Goal: Transaction & Acquisition: Obtain resource

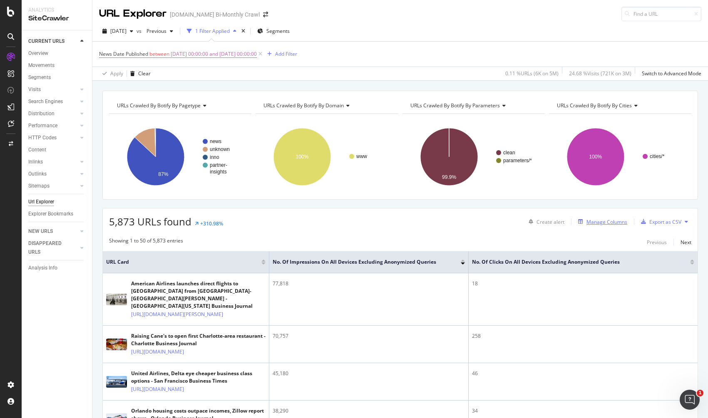
click at [586, 220] on div "Manage Columns" at bounding box center [606, 222] width 41 height 7
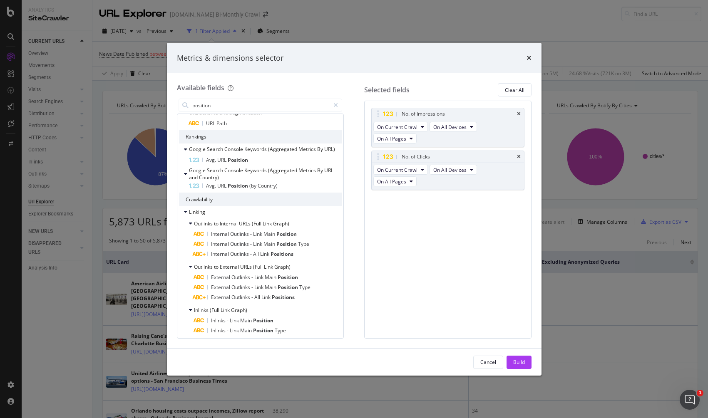
scroll to position [11, 0]
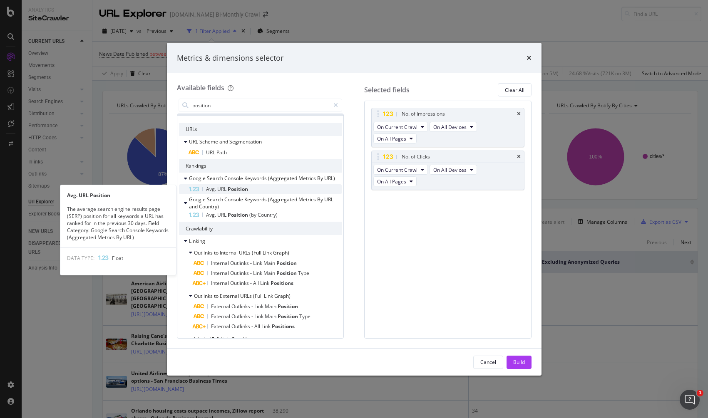
type input "position"
click at [276, 192] on div "Avg. URL Position" at bounding box center [265, 189] width 153 height 10
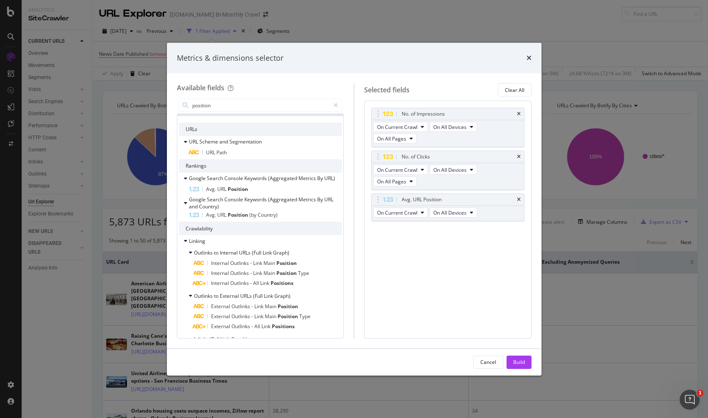
click at [518, 363] on div "Build" at bounding box center [519, 362] width 12 height 7
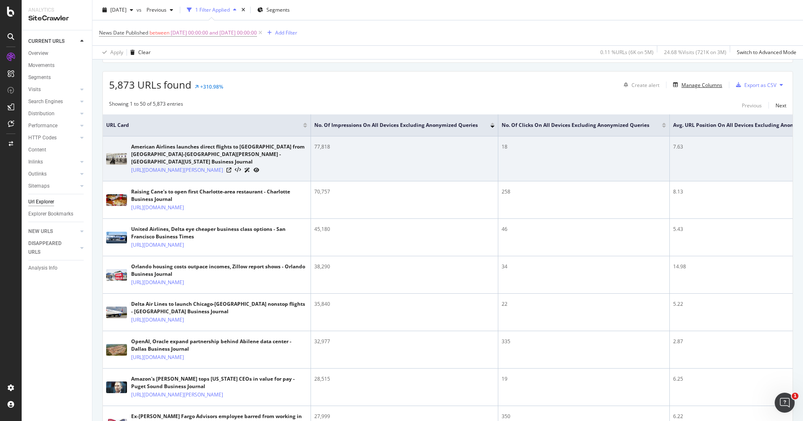
scroll to position [107, 0]
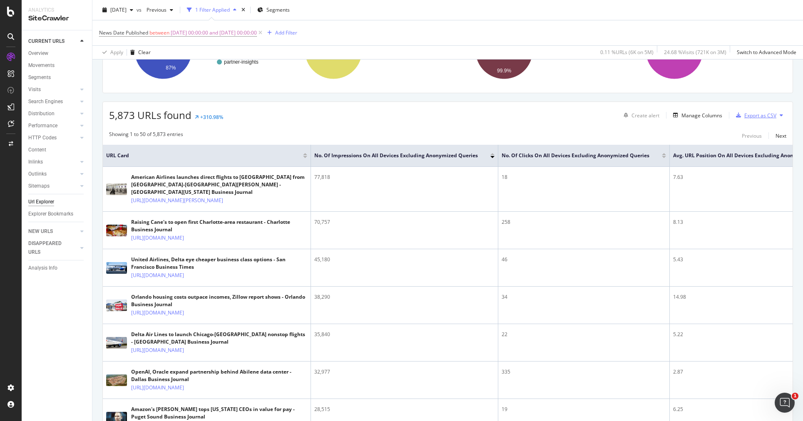
click at [667, 119] on div "Export as CSV" at bounding box center [760, 115] width 32 height 7
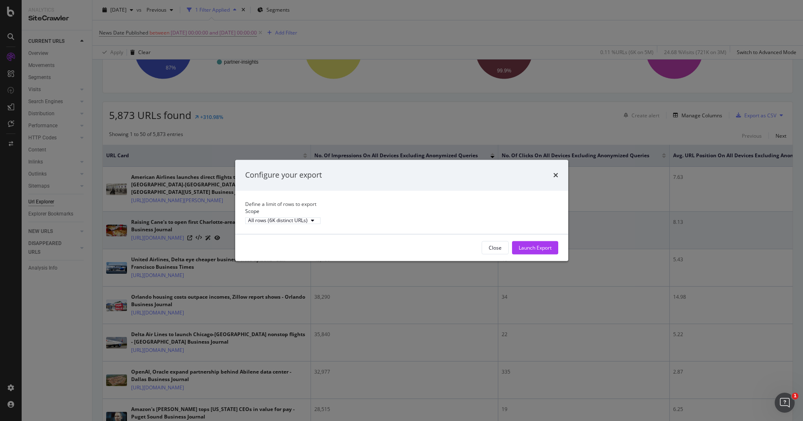
click at [545, 251] on div "Launch Export" at bounding box center [535, 247] width 33 height 7
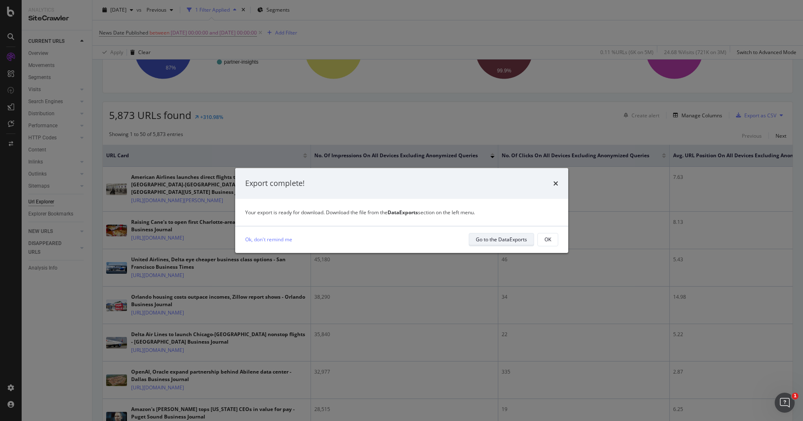
click at [523, 240] on div "Go to the DataExports" at bounding box center [501, 239] width 51 height 7
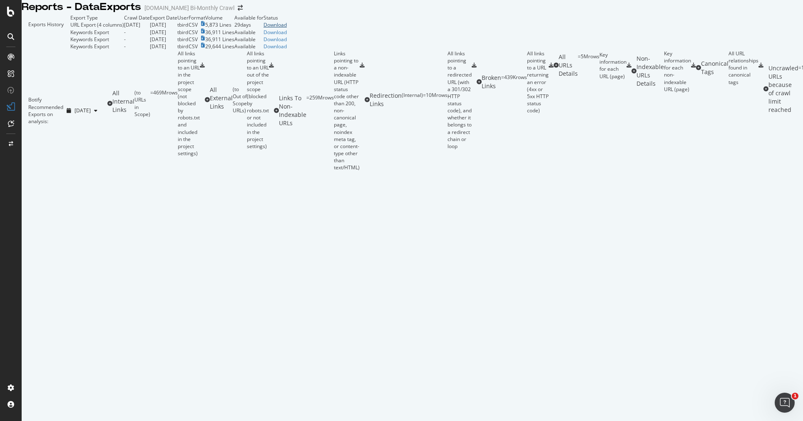
click at [287, 28] on div "Download" at bounding box center [274, 24] width 23 height 7
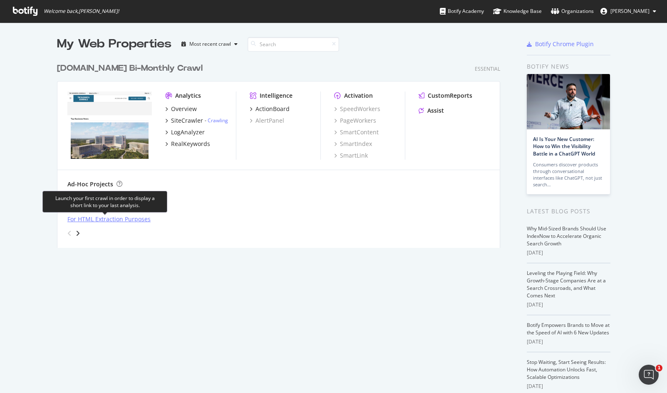
click at [142, 220] on div "For HTML Extraction Purposes" at bounding box center [108, 219] width 83 height 8
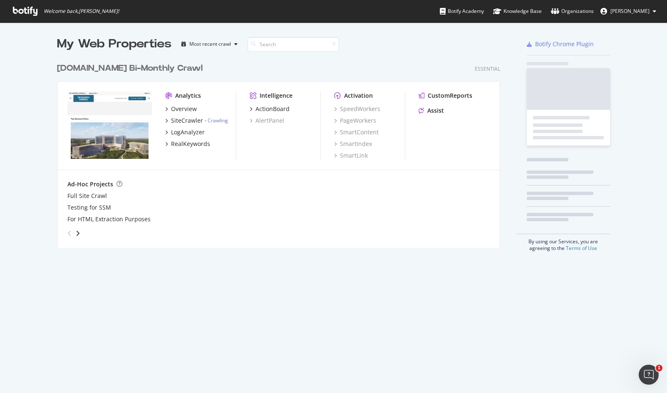
scroll to position [387, 655]
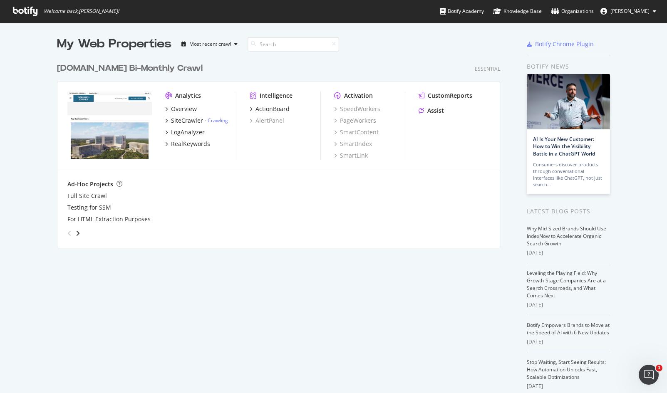
click at [633, 12] on span "Tyson Bird" at bounding box center [630, 10] width 39 height 7
drag, startPoint x: 533, startPoint y: 31, endPoint x: 232, endPoint y: 37, distance: 301.0
click at [532, 31] on div "My Web Properties Most recent crawl bizjournals.com Bi-Monthly Crawl Essential …" at bounding box center [333, 228] width 667 height 412
click at [154, 68] on div "[DOMAIN_NAME] Bi-Monthly Crawl" at bounding box center [130, 68] width 146 height 12
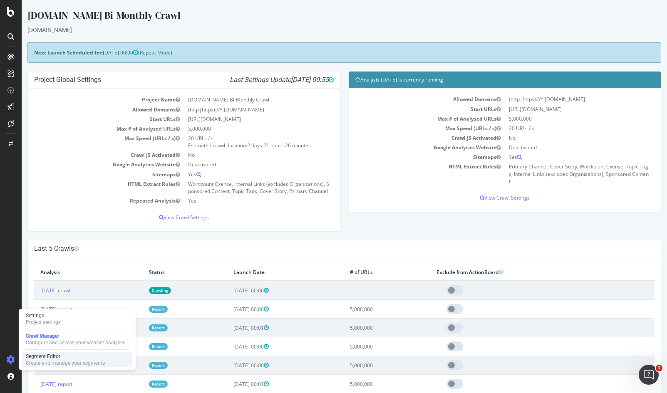
click at [33, 358] on div "Segment Editor" at bounding box center [65, 356] width 79 height 7
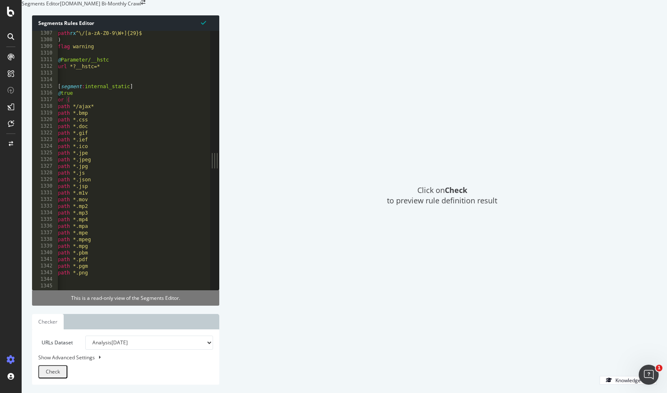
scroll to position [8687, 0]
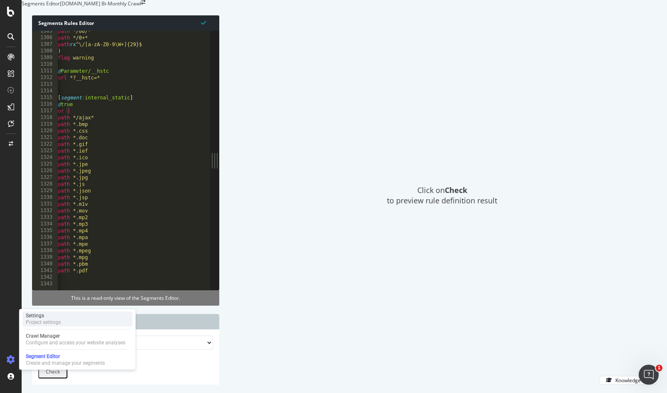
click at [41, 314] on div "Settings" at bounding box center [43, 316] width 35 height 7
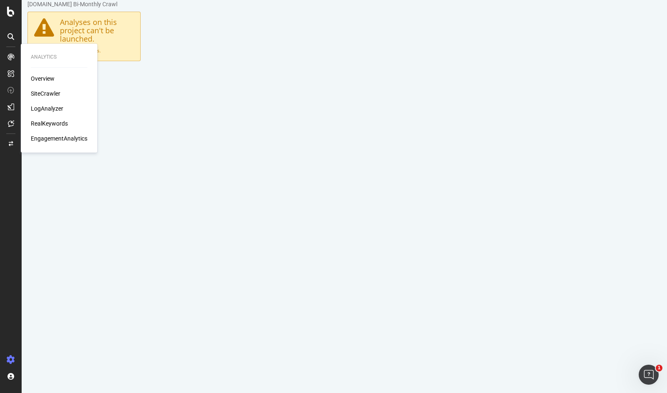
click at [47, 80] on div "Overview" at bounding box center [43, 79] width 24 height 8
